Goal: Task Accomplishment & Management: Manage account settings

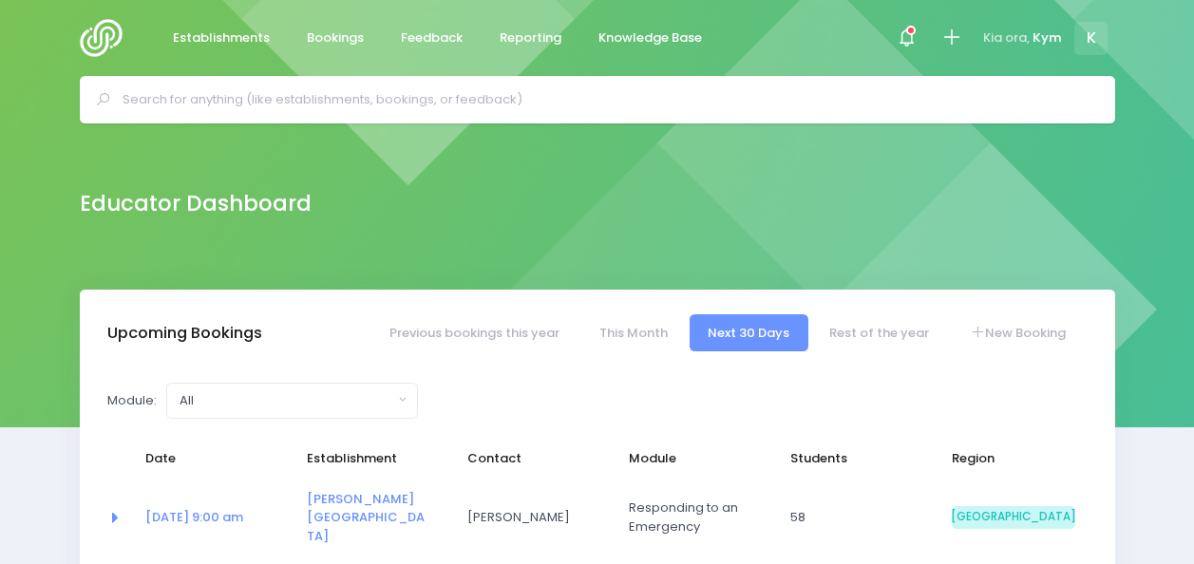
select select "5"
click at [896, 44] on icon at bounding box center [906, 38] width 22 height 22
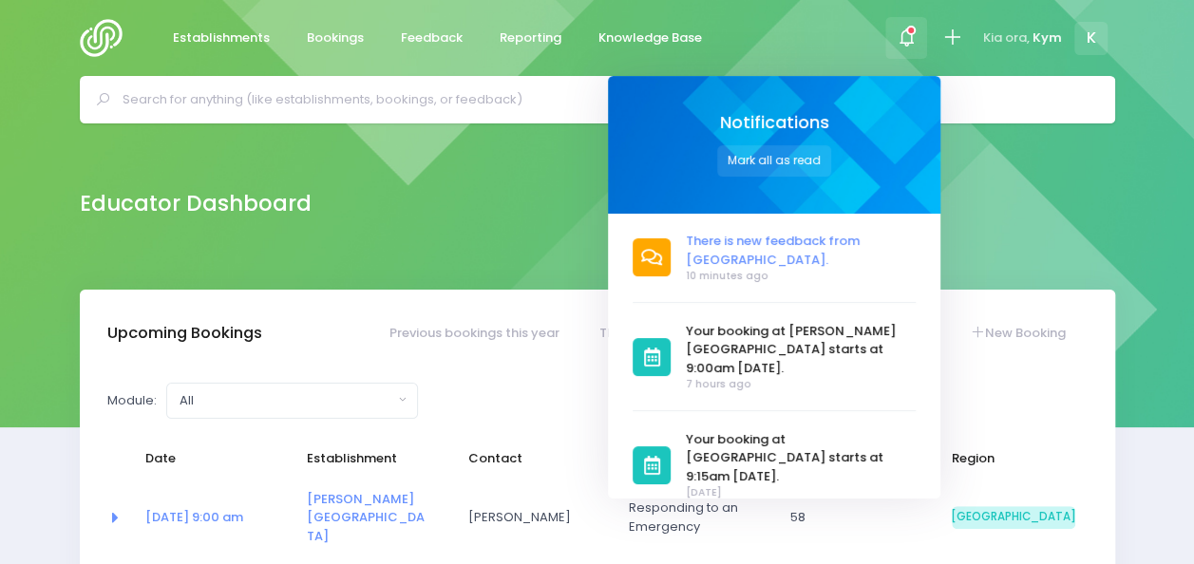
click at [776, 235] on span "There is new feedback from [GEOGRAPHIC_DATA]." at bounding box center [801, 250] width 230 height 37
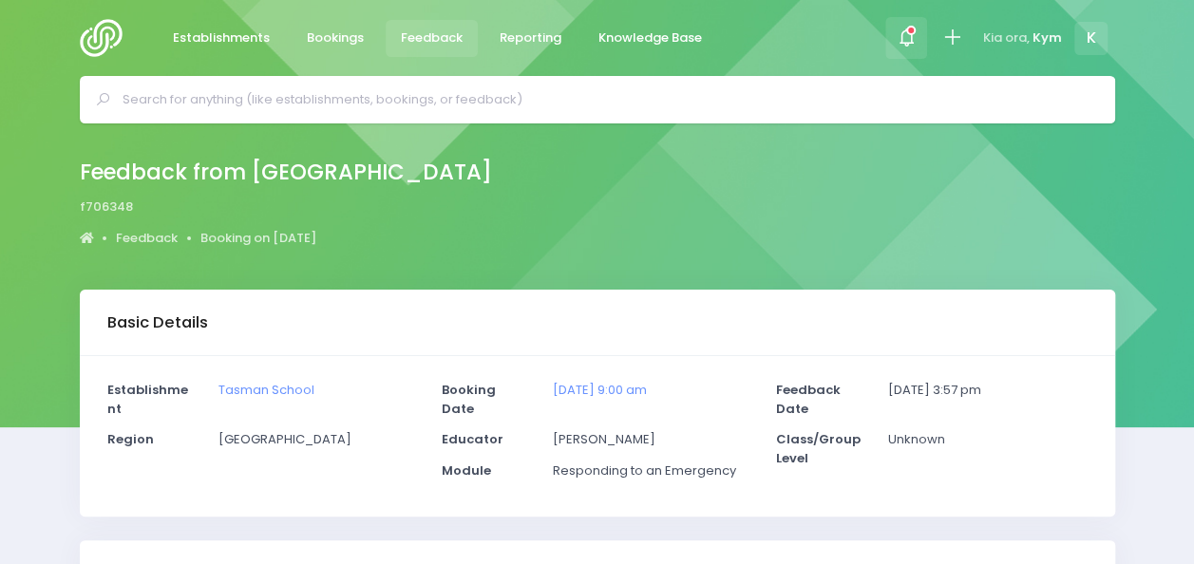
click at [911, 38] on icon at bounding box center [906, 38] width 22 height 22
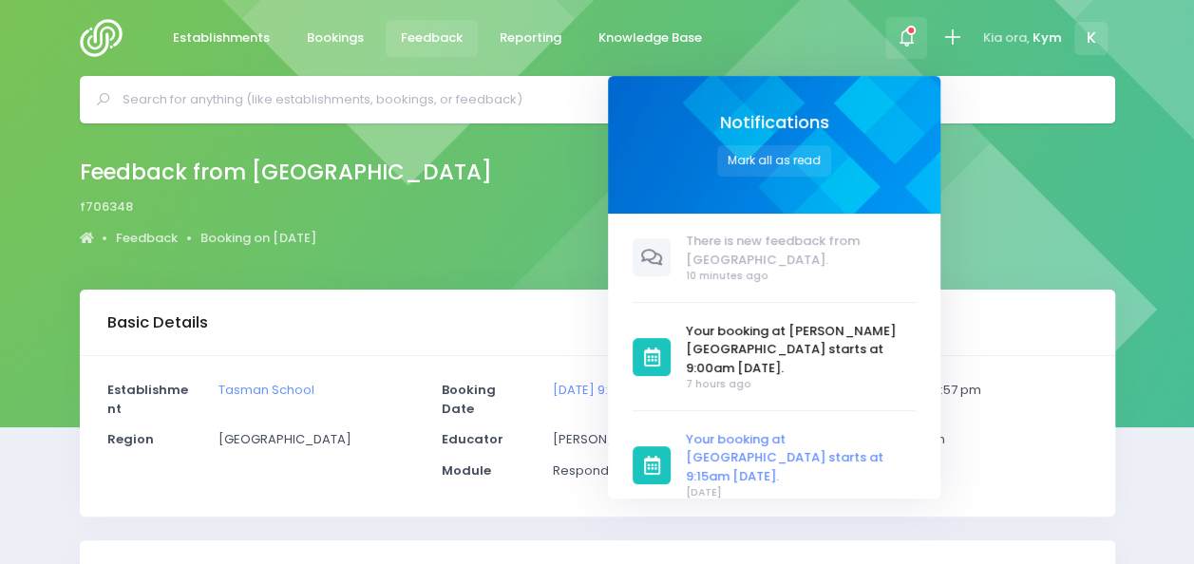
click at [813, 430] on span "Your booking at [GEOGRAPHIC_DATA] starts at 9:15am [DATE]." at bounding box center [801, 458] width 230 height 56
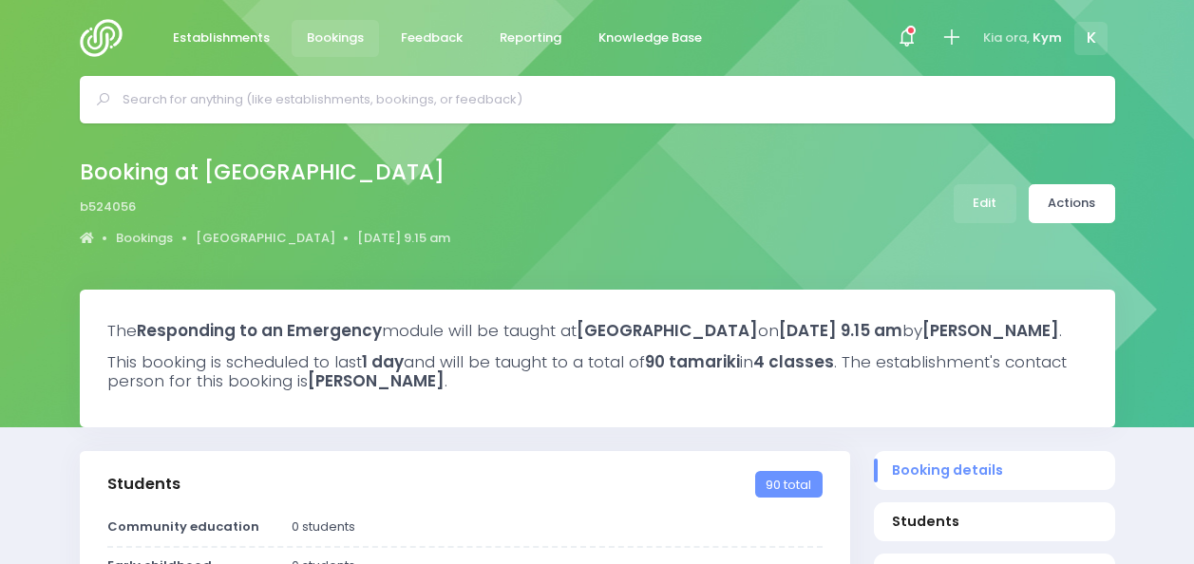
select select "5"
click at [905, 39] on span at bounding box center [906, 38] width 4 height 4
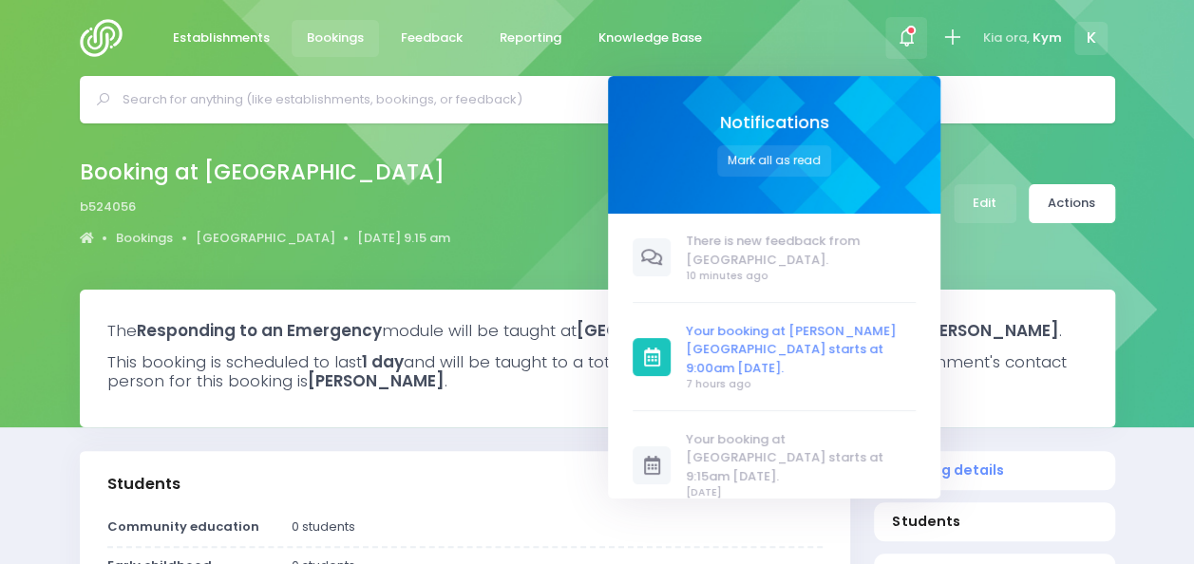
click at [800, 330] on span "Your booking at [PERSON_NAME][GEOGRAPHIC_DATA] starts at 9:00am [DATE]." at bounding box center [801, 350] width 230 height 56
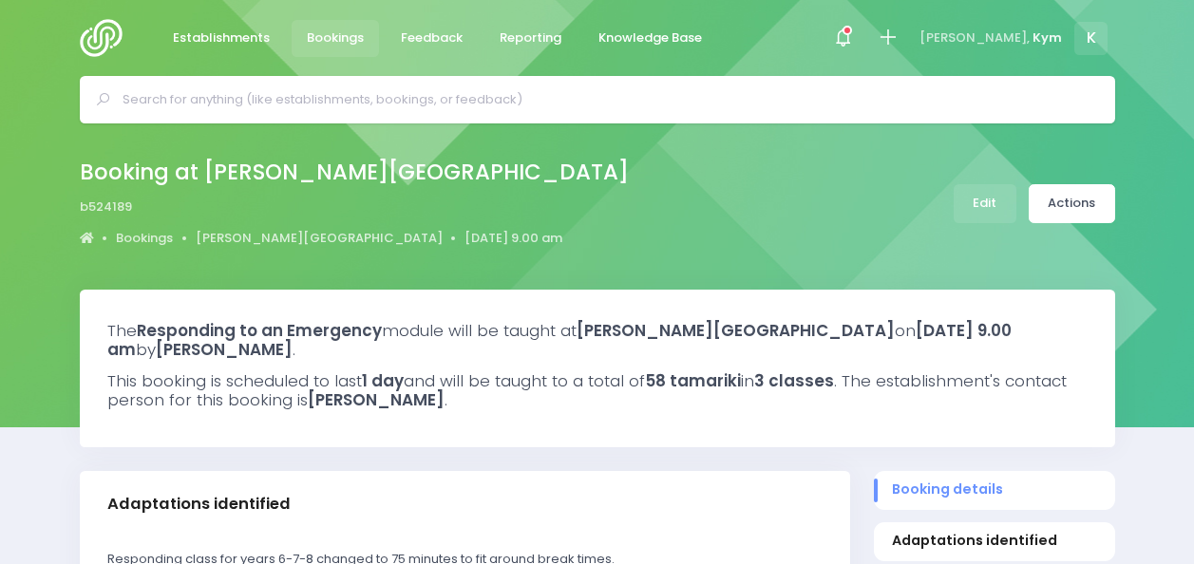
select select "5"
click at [854, 40] on icon at bounding box center [843, 38] width 22 height 22
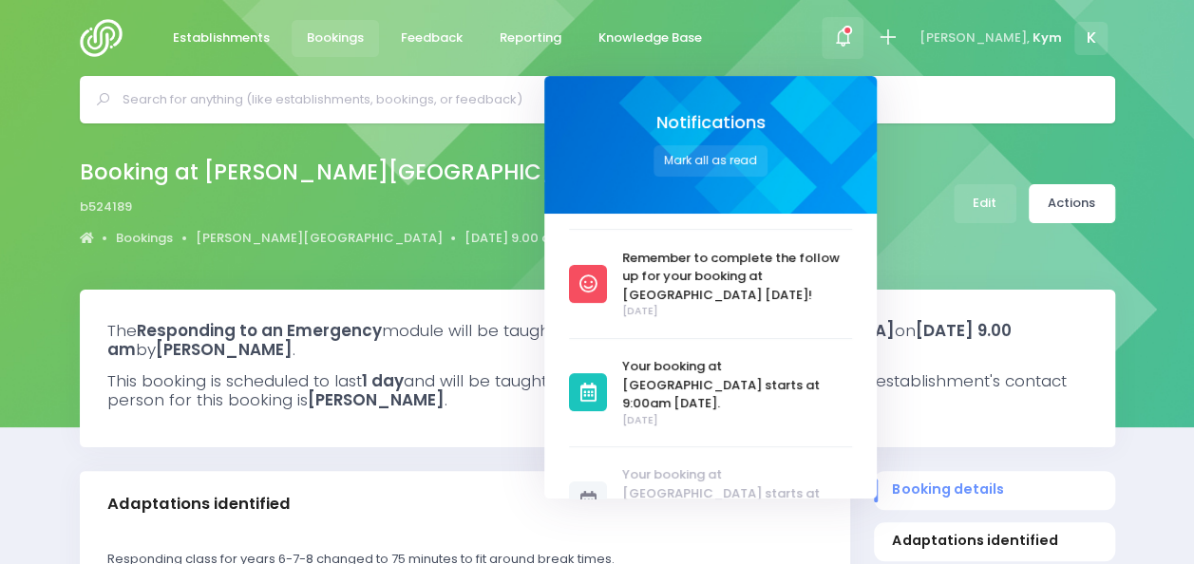
scroll to position [218, 0]
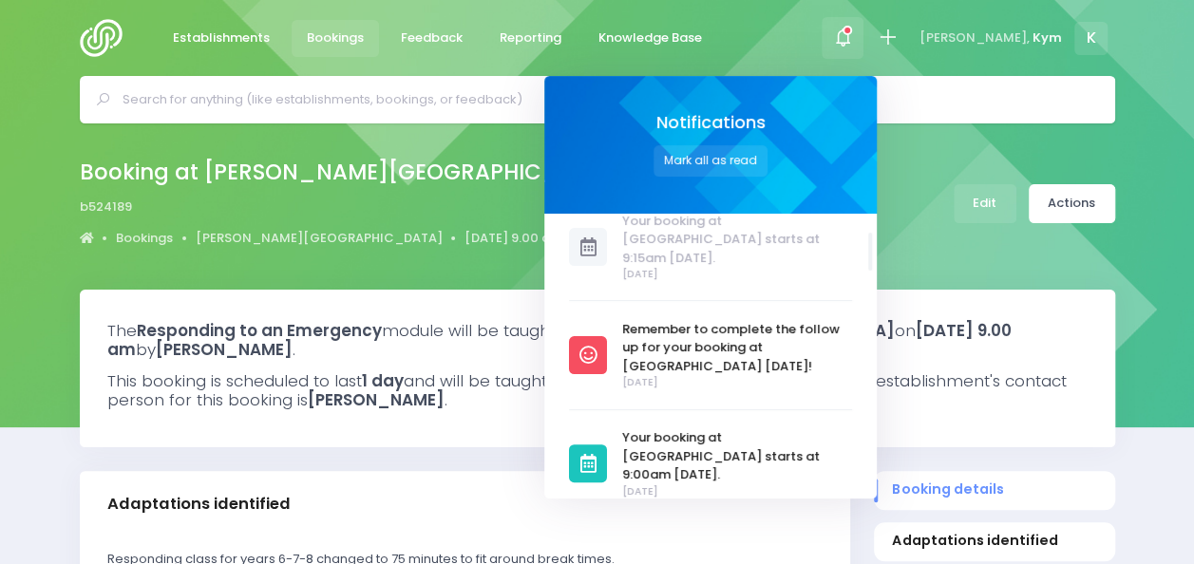
click at [803, 321] on span "Remember to complete the follow up for your booking at [GEOGRAPHIC_DATA] [DATE]!" at bounding box center [737, 348] width 230 height 56
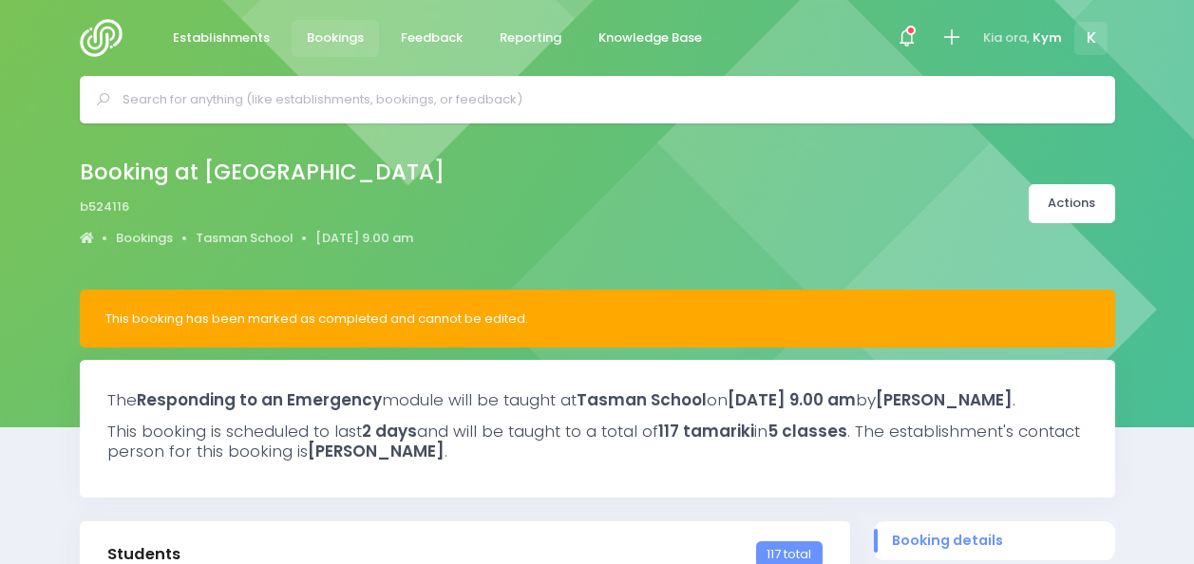
select select "5"
click at [904, 40] on span at bounding box center [906, 38] width 4 height 4
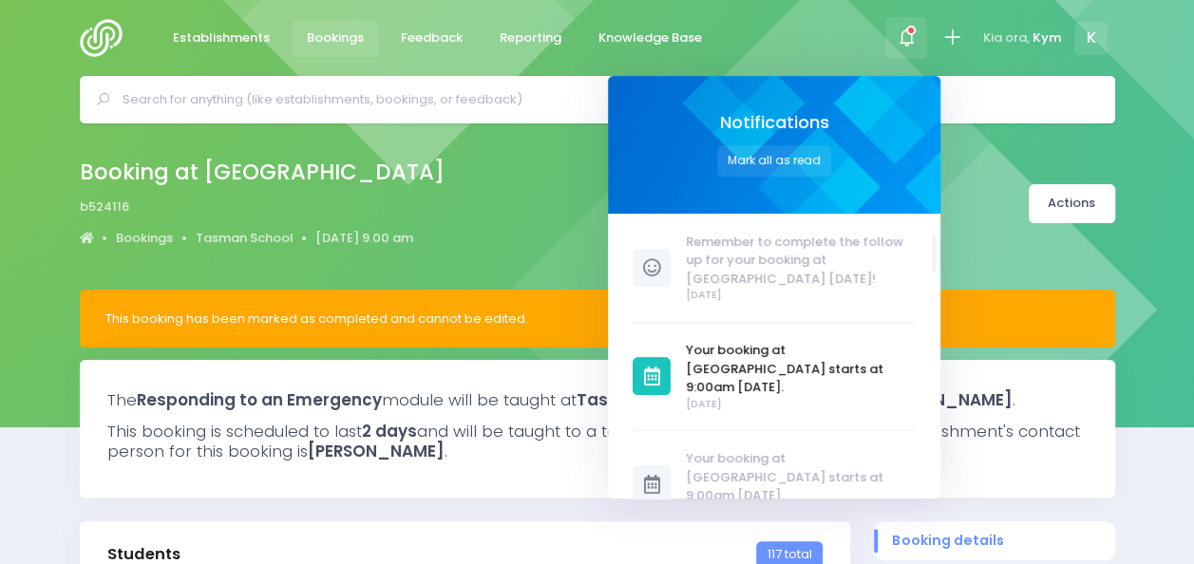
scroll to position [307, 0]
click at [788, 340] on span "Your booking at [GEOGRAPHIC_DATA] starts at 9:00am [DATE]." at bounding box center [801, 368] width 230 height 56
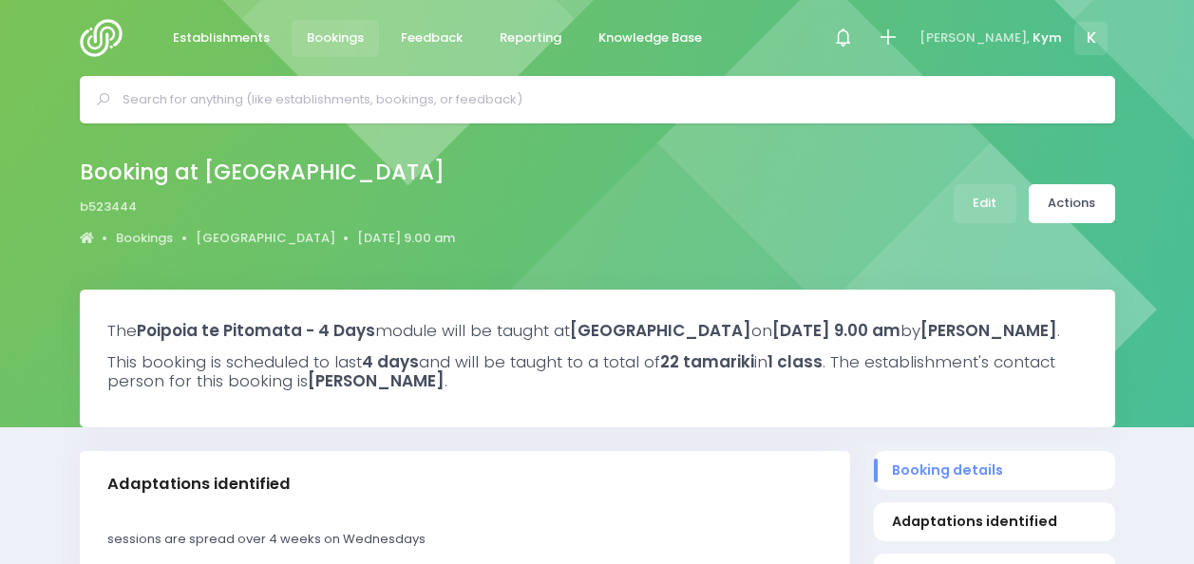
select select "5"
click at [854, 36] on icon at bounding box center [843, 38] width 22 height 22
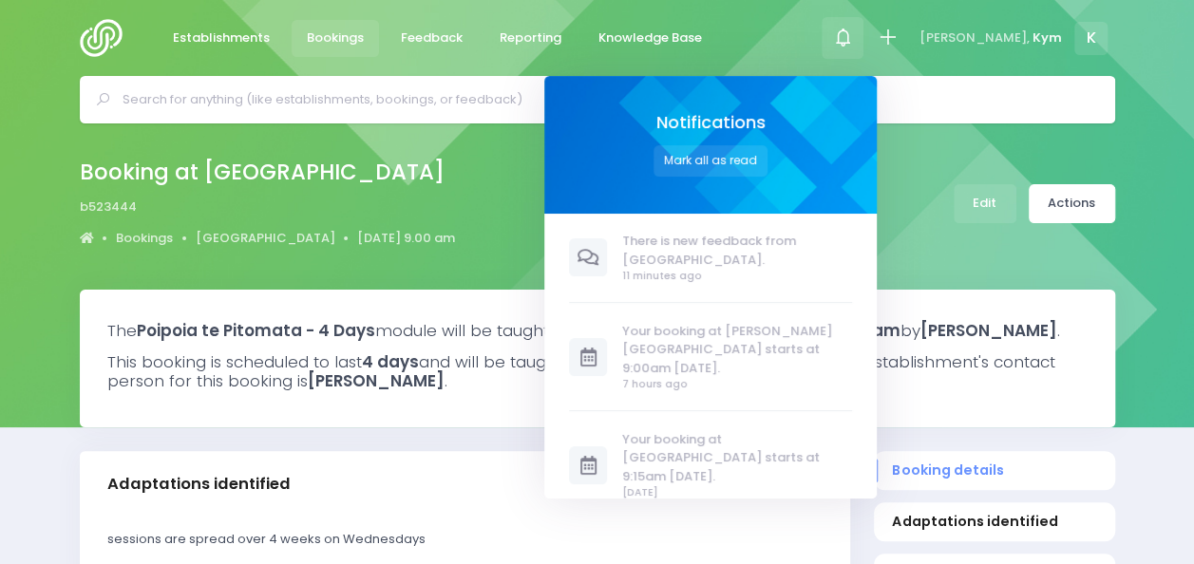
click at [761, 407] on div "There is new feedback from [GEOGRAPHIC_DATA]. 11 minutes ago [DATE]" at bounding box center [721, 356] width 305 height 285
click at [761, 430] on span "Your booking at [GEOGRAPHIC_DATA] starts at 9:15am [DATE]." at bounding box center [737, 458] width 230 height 56
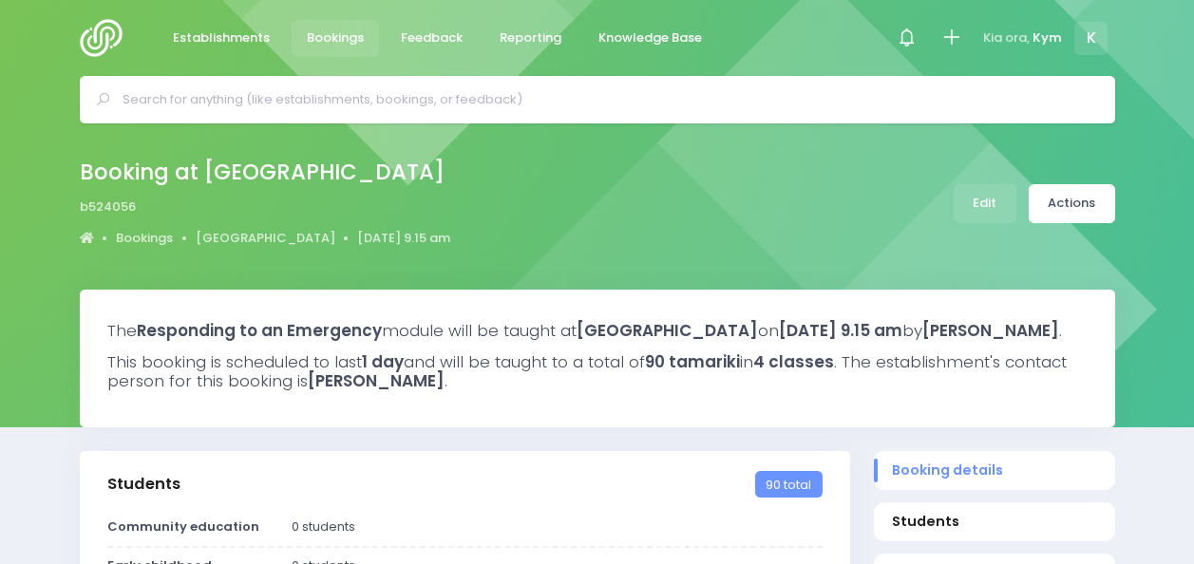
select select "5"
click at [1054, 192] on link "Actions" at bounding box center [1071, 203] width 86 height 39
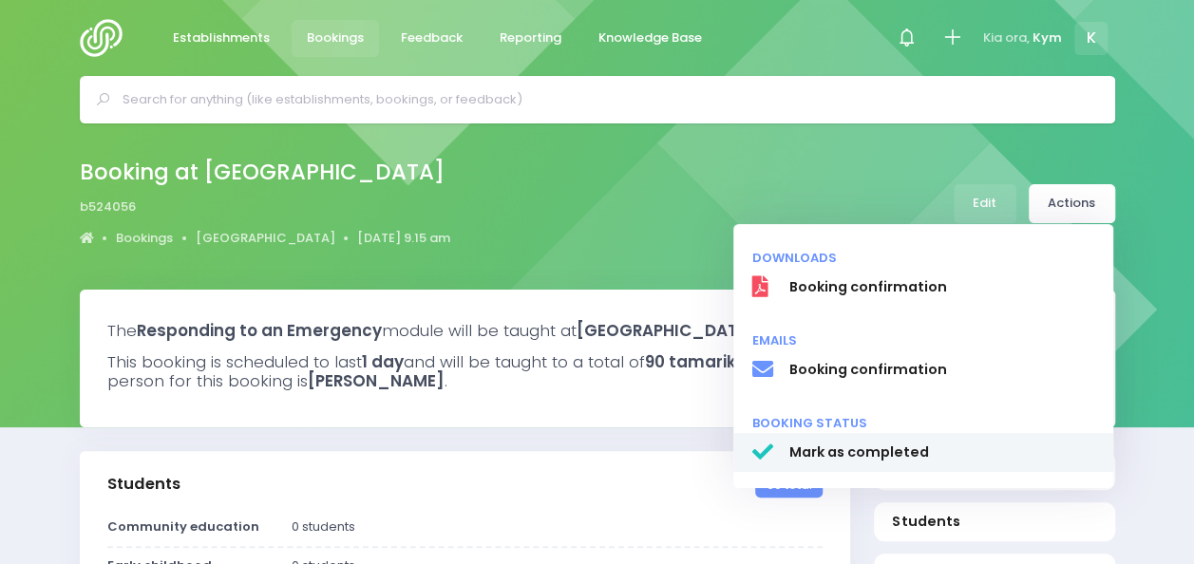
click at [803, 457] on span "Mark as completed" at bounding box center [941, 453] width 306 height 20
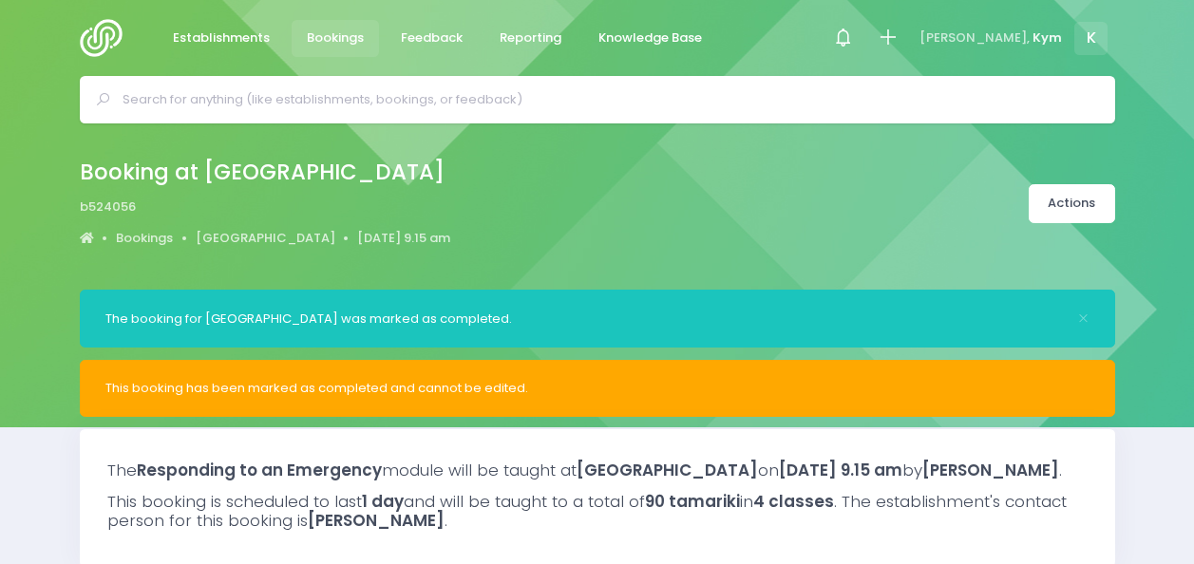
select select "5"
click at [589, 198] on div "Booking at Hope School b524056 Bookings Hope School 13 October 2025 9.15 am" at bounding box center [597, 204] width 1083 height 100
click at [203, 40] on span "Establishments" at bounding box center [221, 37] width 97 height 19
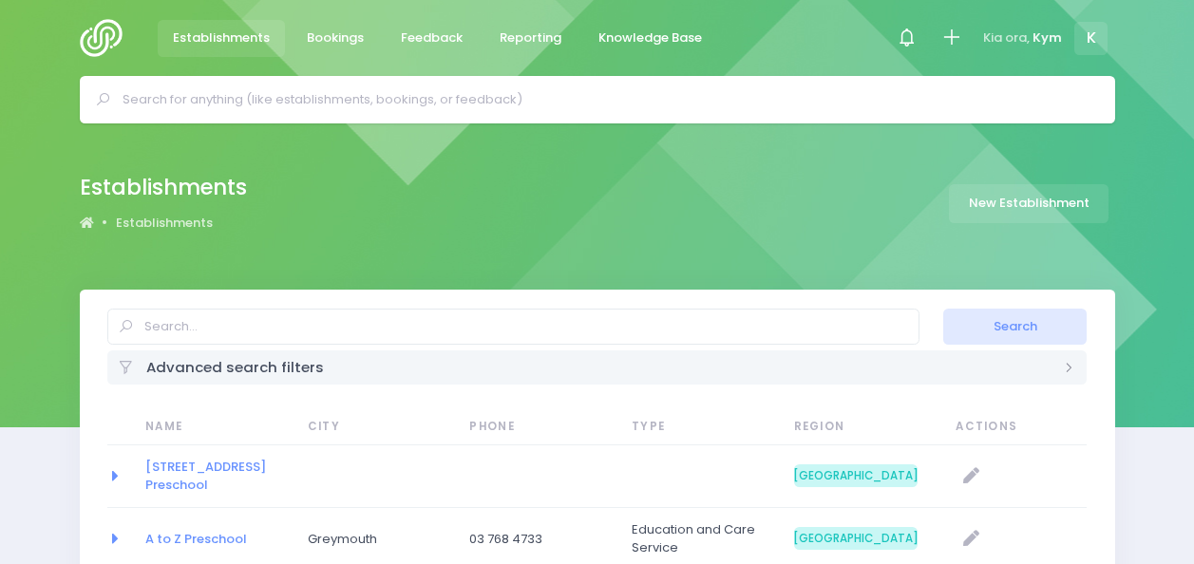
select select "20"
click at [95, 27] on img at bounding box center [107, 38] width 54 height 38
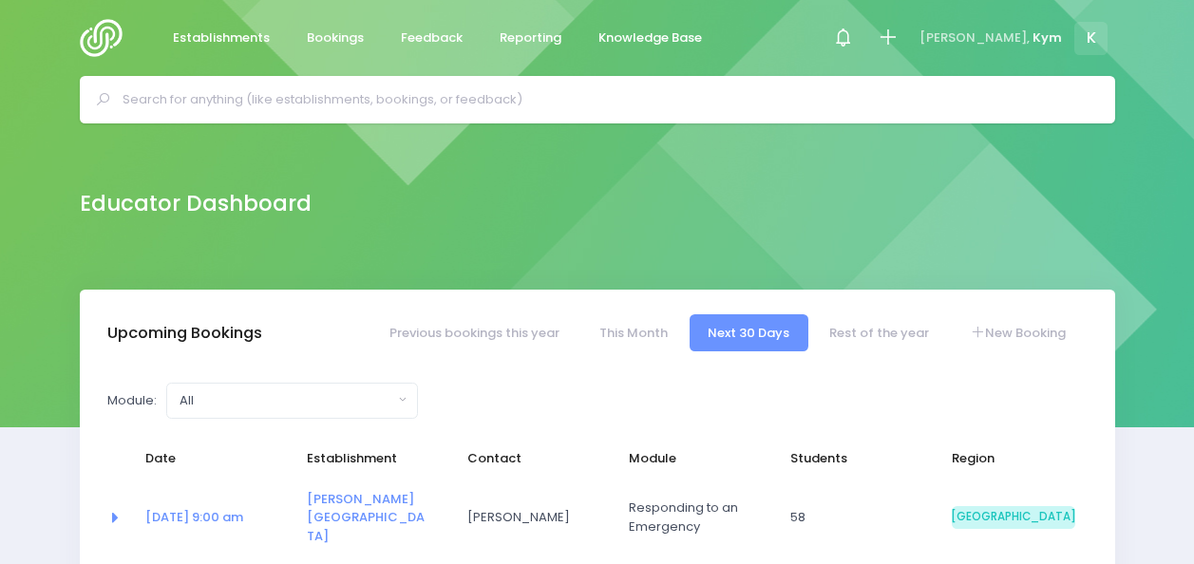
select select "5"
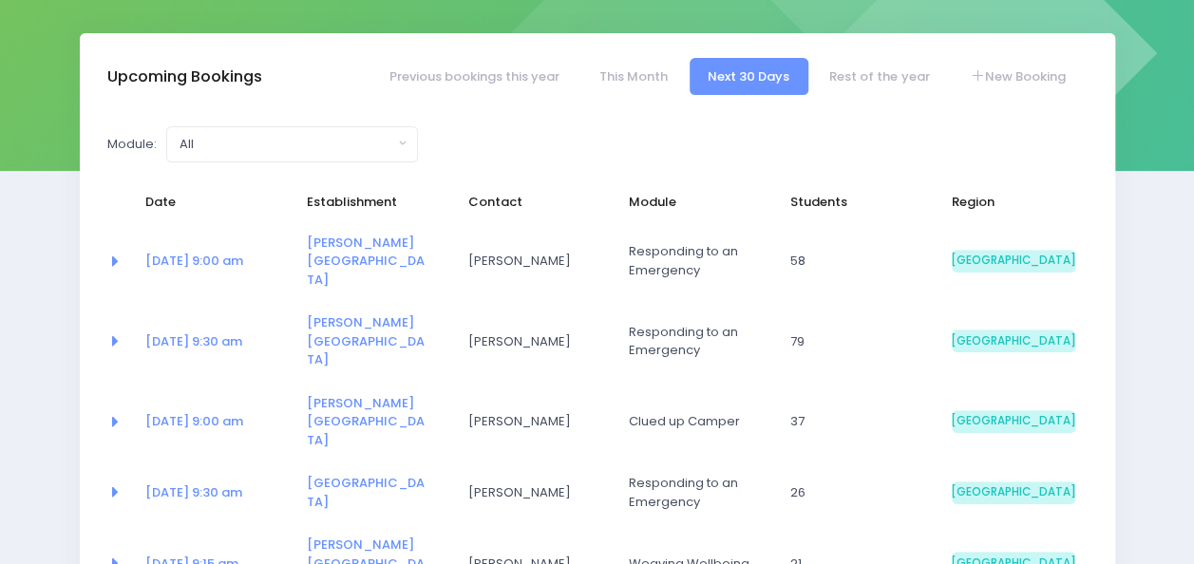
scroll to position [255, 0]
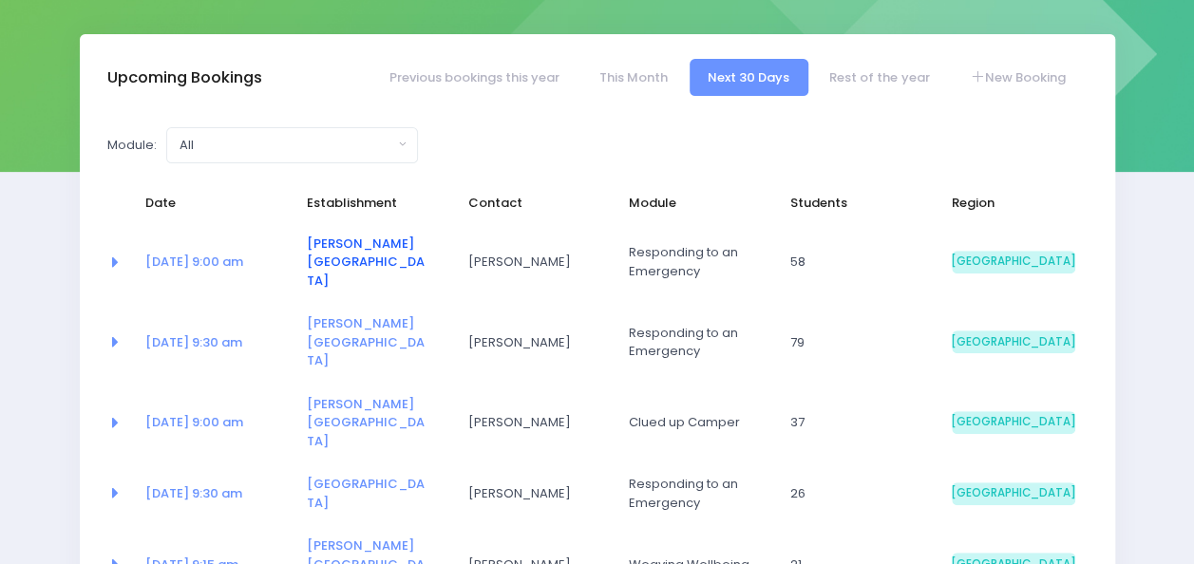
click at [333, 247] on link "[PERSON_NAME][GEOGRAPHIC_DATA]" at bounding box center [366, 262] width 118 height 55
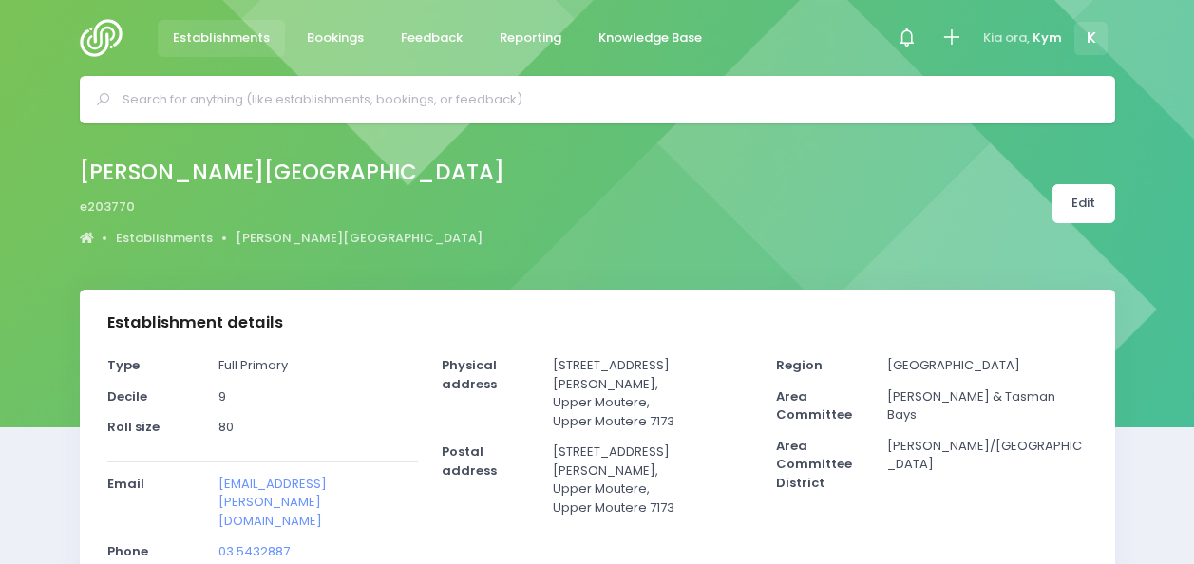
select select "5"
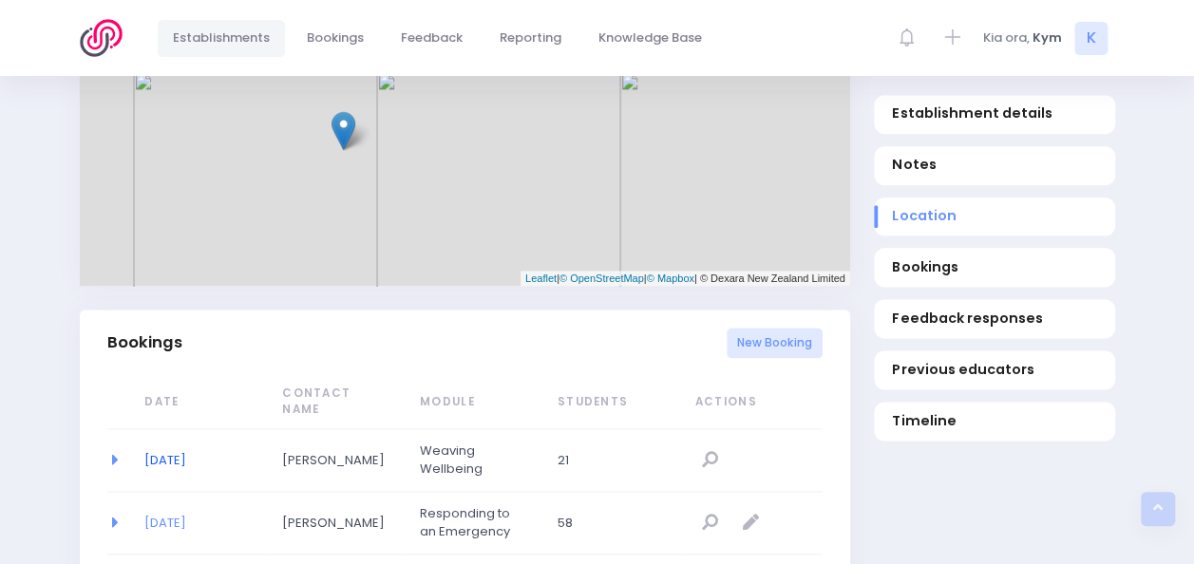
scroll to position [1079, 0]
click at [175, 512] on link "14/10/2025" at bounding box center [165, 521] width 42 height 18
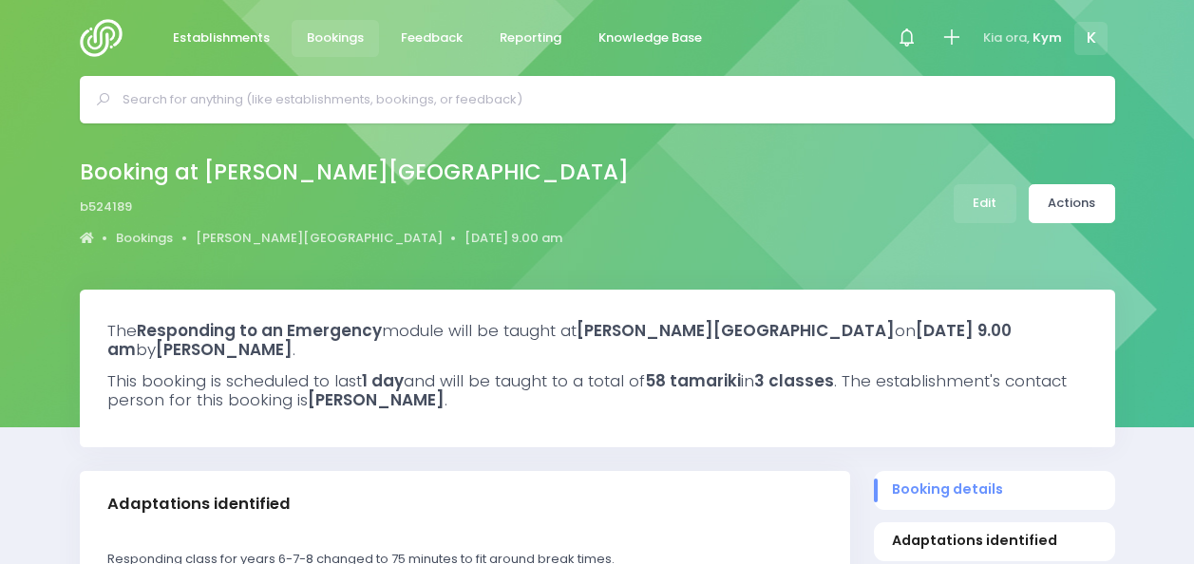
select select "5"
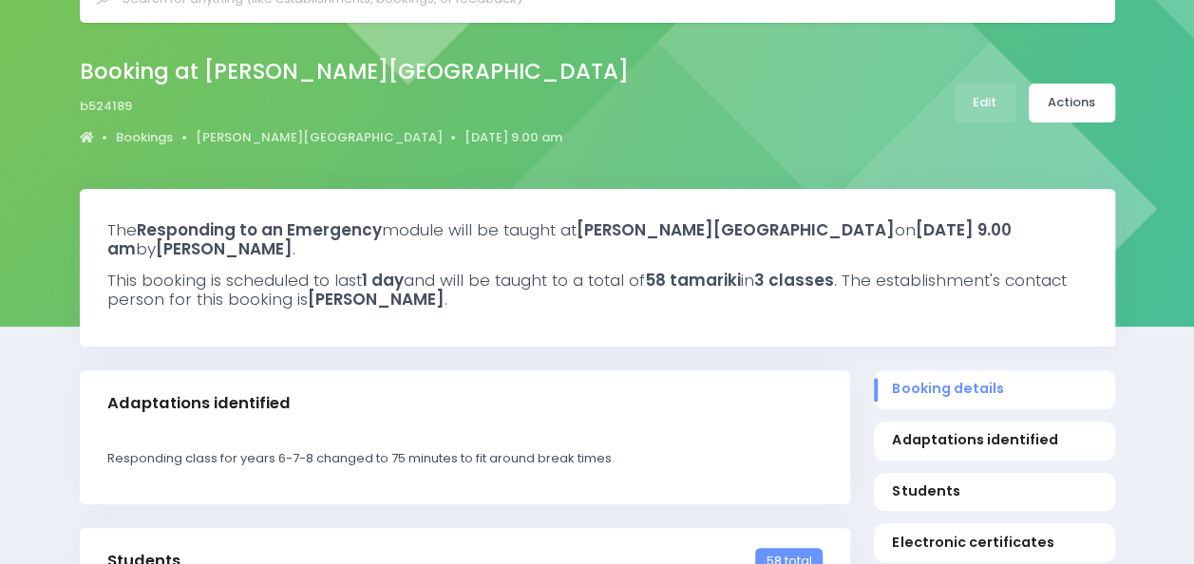
scroll to position [100, 0]
click at [1058, 111] on link "Actions" at bounding box center [1071, 104] width 86 height 39
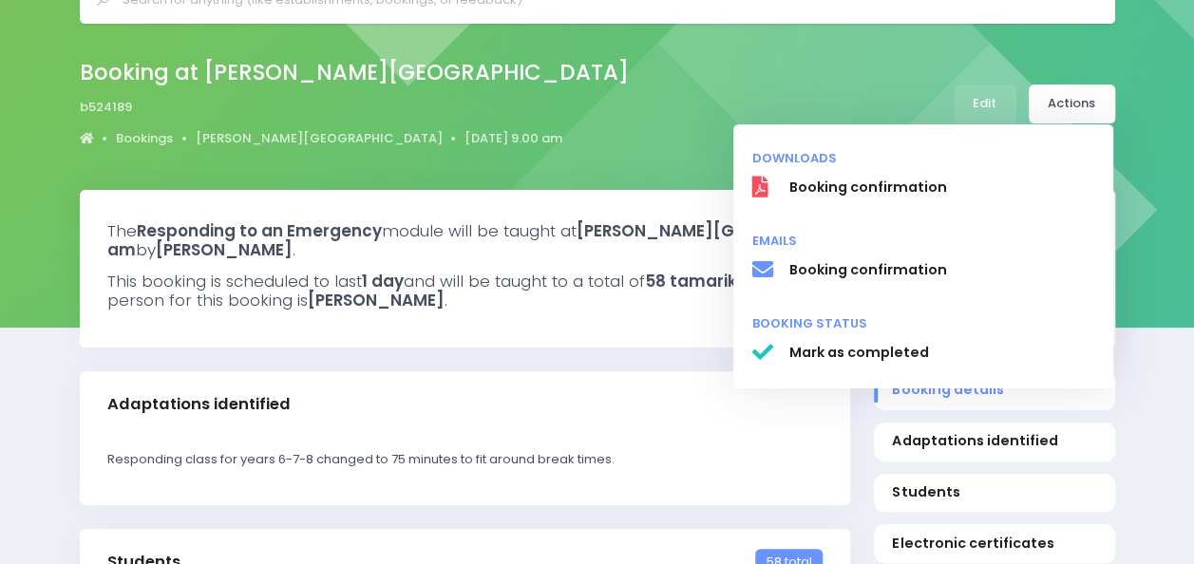
click at [612, 107] on div "Booking at [PERSON_NAME][GEOGRAPHIC_DATA] b524189 Bookings [PERSON_NAME][GEOGRA…" at bounding box center [597, 104] width 1083 height 100
